Goal: Information Seeking & Learning: Learn about a topic

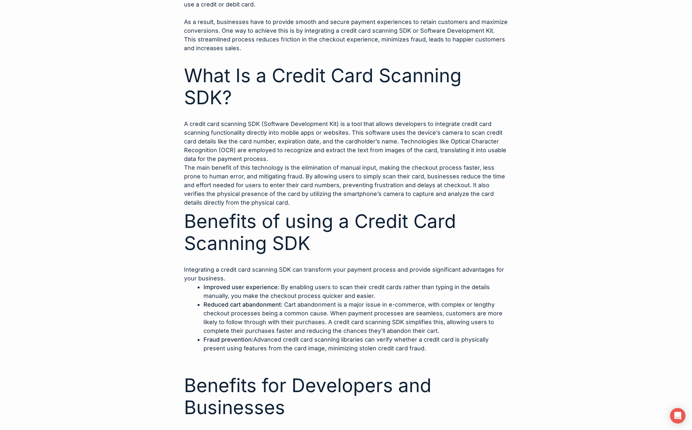
scroll to position [359, 0]
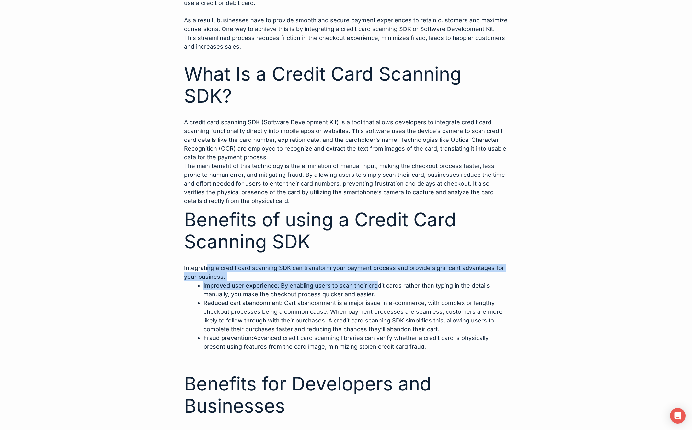
drag, startPoint x: 207, startPoint y: 269, endPoint x: 373, endPoint y: 285, distance: 167.4
click at [373, 285] on div "E-commerce sales are estimated to exceed $6.3 trillion U.S. dollars worldwide ,…" at bounding box center [346, 406] width 324 height 832
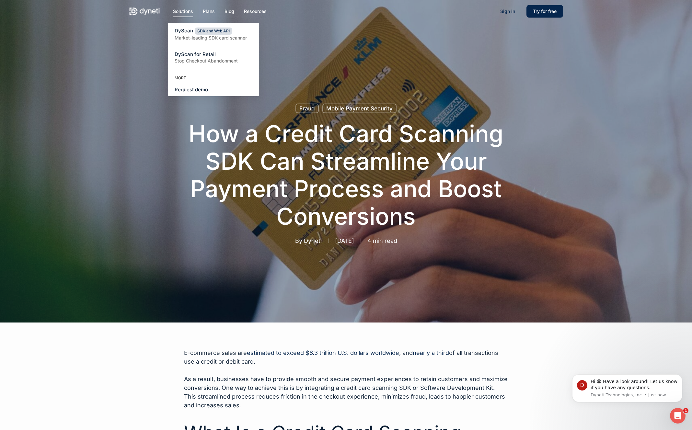
scroll to position [0, 0]
click at [181, 31] on span "DyScan" at bounding box center [184, 31] width 18 height 6
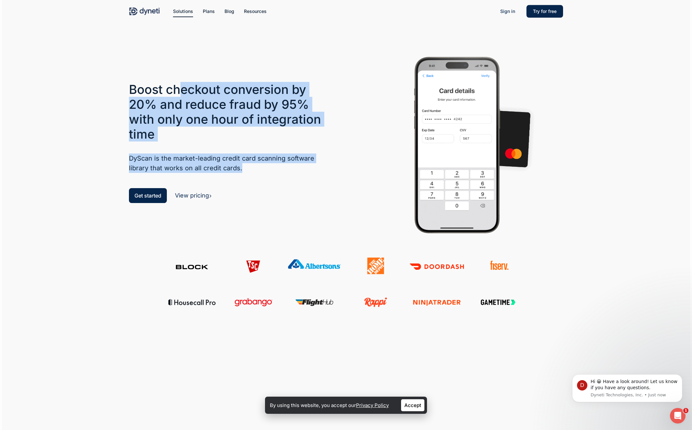
drag, startPoint x: 181, startPoint y: 90, endPoint x: 224, endPoint y: 189, distance: 108.4
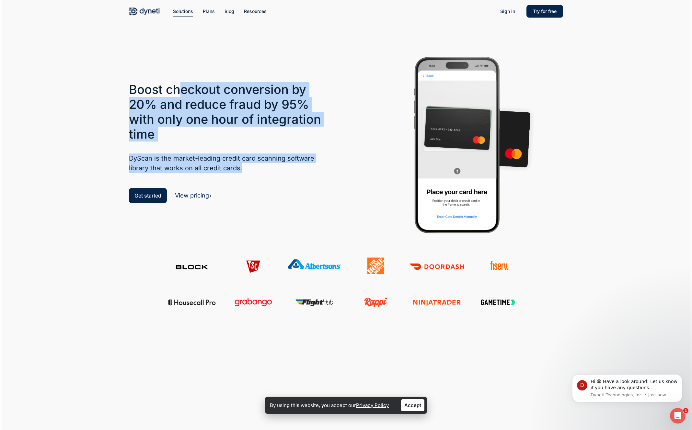
click at [260, 179] on div "Boost checkout conversion by 20% and reduce fraud by 95% with only one hour of …" at bounding box center [230, 144] width 203 height 124
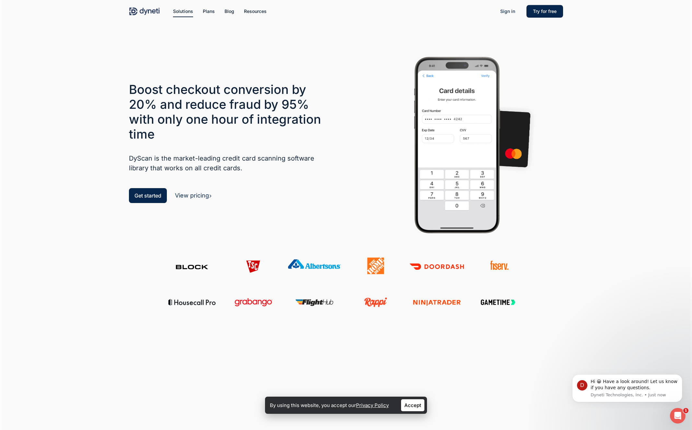
click at [195, 201] on div "Boost checkout conversion by 20% and reduce fraud by 95% with only one hour of …" at bounding box center [230, 144] width 203 height 124
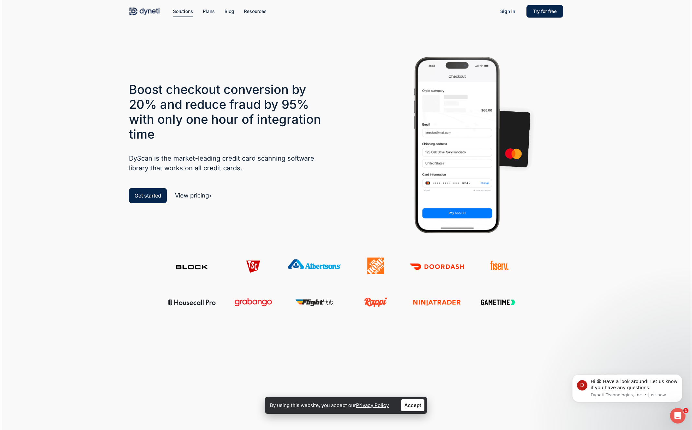
click at [201, 196] on link "View pricing" at bounding box center [193, 195] width 37 height 7
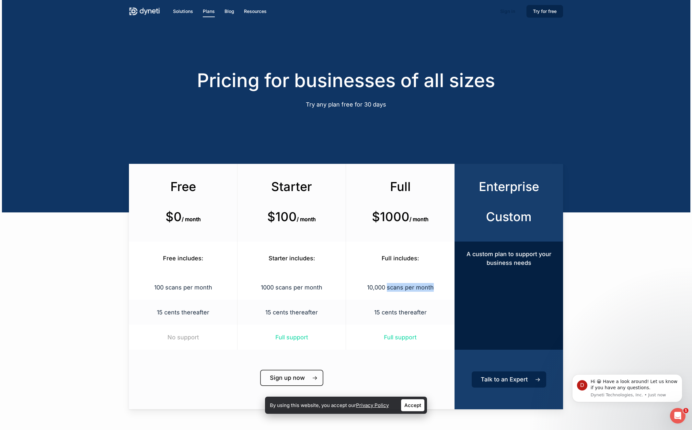
drag, startPoint x: 388, startPoint y: 286, endPoint x: 446, endPoint y: 293, distance: 58.8
click at [446, 292] on p "10,000 scans per month" at bounding box center [400, 287] width 92 height 9
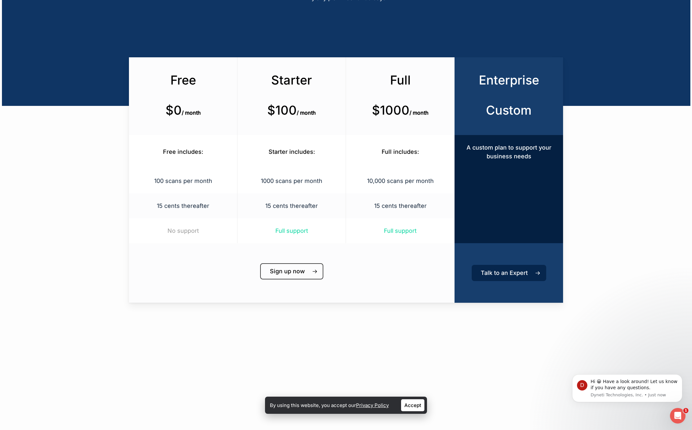
scroll to position [109, 0]
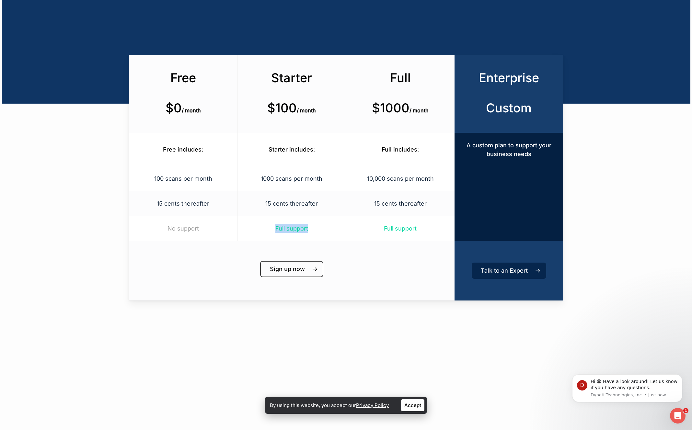
drag, startPoint x: 271, startPoint y: 232, endPoint x: 352, endPoint y: 232, distance: 80.7
click at [344, 232] on div "Full support" at bounding box center [292, 228] width 108 height 25
click at [387, 233] on p "Full support" at bounding box center [400, 228] width 92 height 9
drag, startPoint x: 388, startPoint y: 229, endPoint x: 460, endPoint y: 234, distance: 71.8
click at [460, 234] on div "No support Full support Full support" at bounding box center [346, 228] width 434 height 25
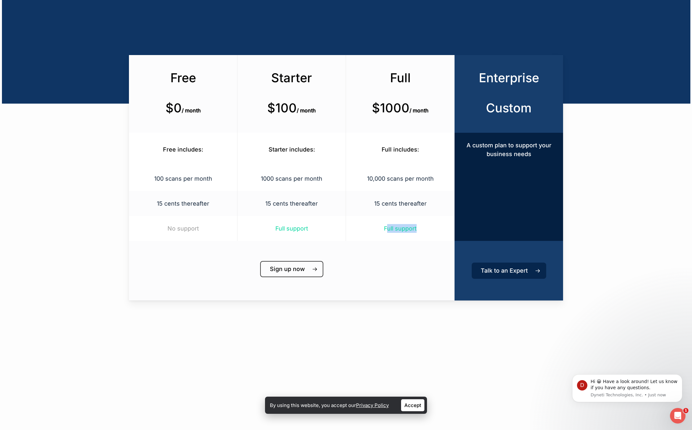
click at [412, 233] on p "Full support" at bounding box center [400, 228] width 92 height 9
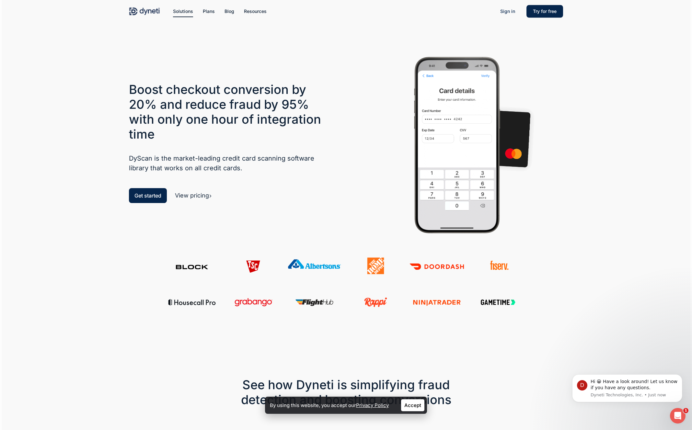
click at [195, 193] on link "View pricing" at bounding box center [193, 195] width 37 height 7
